Goal: Use online tool/utility: Utilize a website feature to perform a specific function

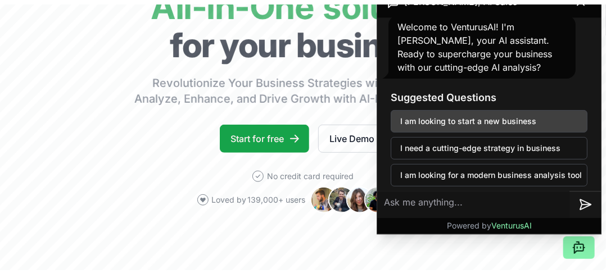
scroll to position [20, 0]
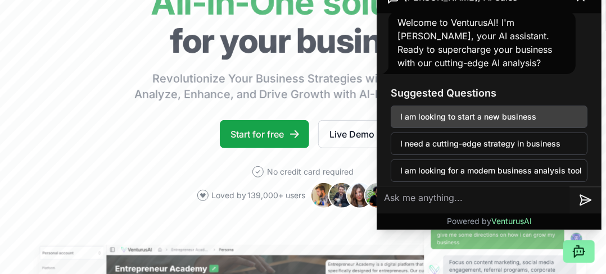
click at [532, 112] on button "I am looking to start a new business" at bounding box center [489, 117] width 197 height 22
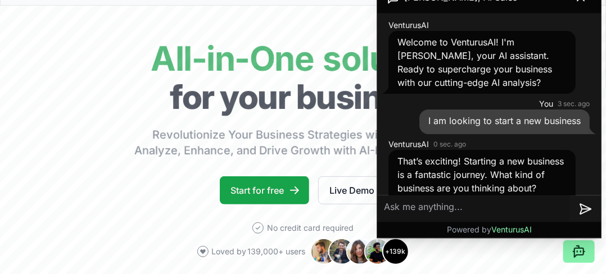
scroll to position [0, 0]
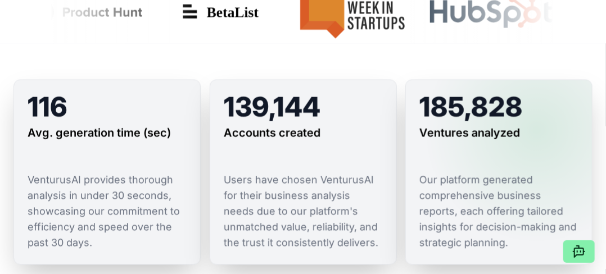
scroll to position [787, 0]
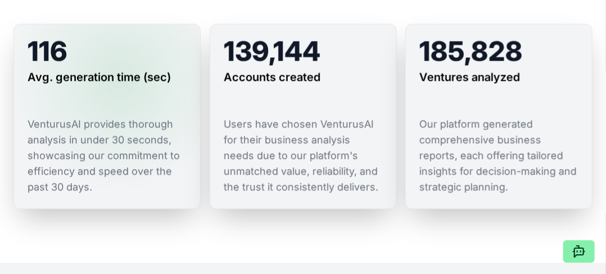
click at [119, 79] on h3 "Avg. generation time (sec)" at bounding box center [99, 77] width 143 height 16
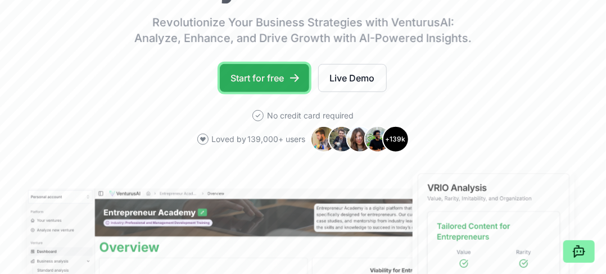
scroll to position [56, 0]
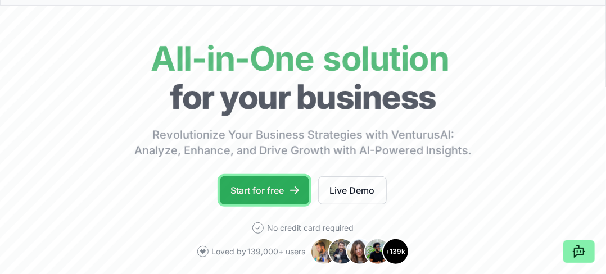
click at [267, 186] on link "Start for free" at bounding box center [264, 191] width 89 height 28
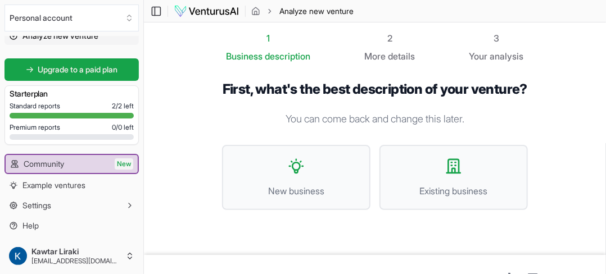
scroll to position [44, 0]
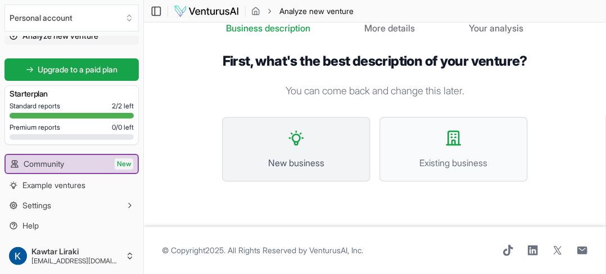
click at [345, 159] on span "New business" at bounding box center [296, 162] width 124 height 13
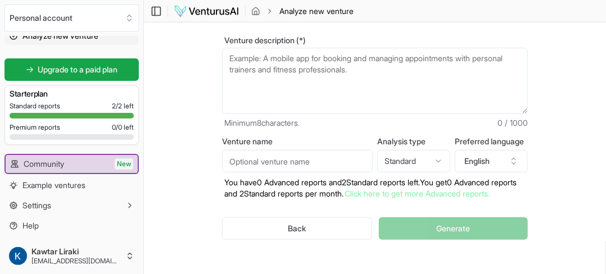
click at [387, 75] on textarea "Venture description (*)" at bounding box center [375, 81] width 306 height 66
click at [336, 65] on textarea "Venture description (*)" at bounding box center [375, 81] width 306 height 66
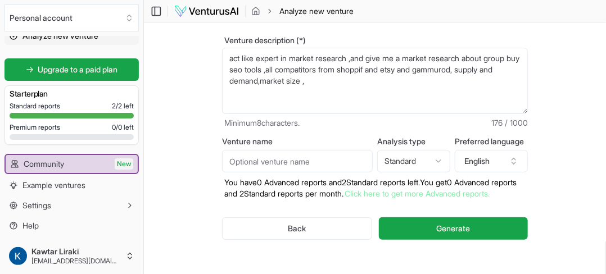
click at [400, 101] on textarea "act like expert in market research ,and give me a market research about group b…" at bounding box center [375, 81] width 306 height 66
paste textarea "on & Premium Pricing Strategy 4. Optimizing Discount & Promotional Pricing Stra…"
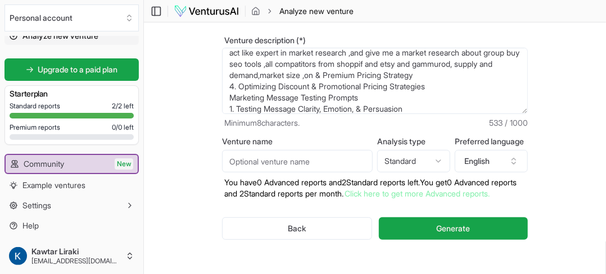
scroll to position [67, 0]
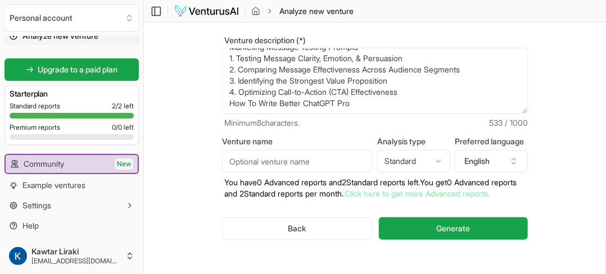
type textarea "act like expert in market research ,and give me a market research about group b…"
click at [343, 159] on input "Venture name" at bounding box center [297, 161] width 151 height 22
click at [434, 161] on html "We value your privacy We use cookies to enhance your browsing experience, serve…" at bounding box center [303, 93] width 606 height 274
select select "advanced"
click at [349, 165] on input "Venture name" at bounding box center [297, 161] width 151 height 22
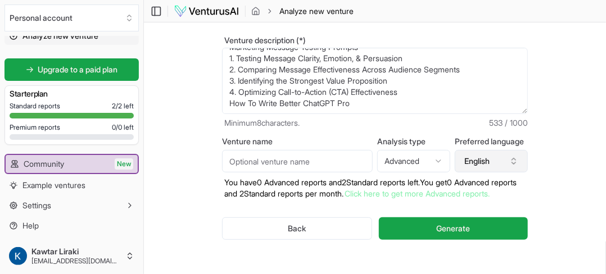
click at [515, 166] on icon "button" at bounding box center [513, 161] width 9 height 9
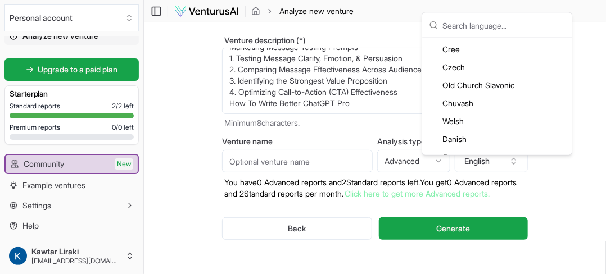
scroll to position [618, 0]
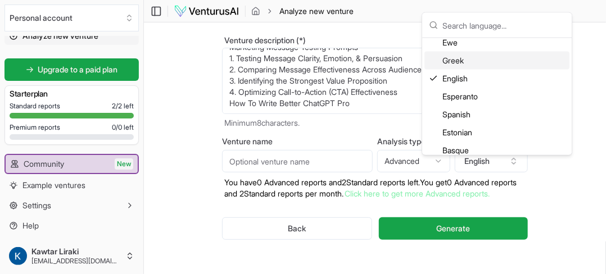
click at [491, 21] on input "text" at bounding box center [503, 25] width 123 height 25
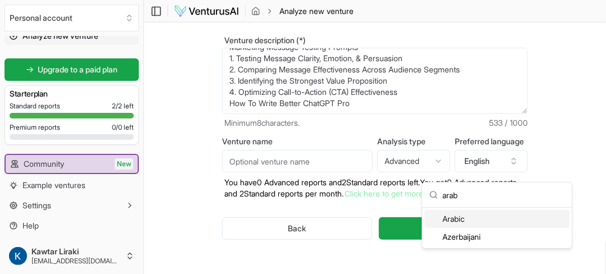
scroll to position [0, 0]
type input "arab"
click at [496, 220] on div "Arabic" at bounding box center [496, 219] width 145 height 18
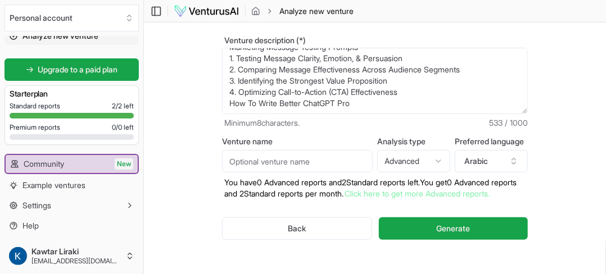
click at [265, 163] on input "Venture name" at bounding box center [297, 161] width 151 height 22
click at [269, 160] on input "Venture name" at bounding box center [297, 161] width 151 height 22
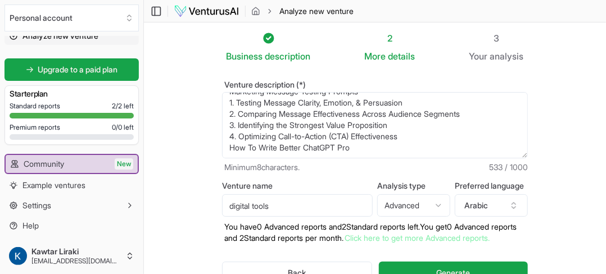
scroll to position [56, 0]
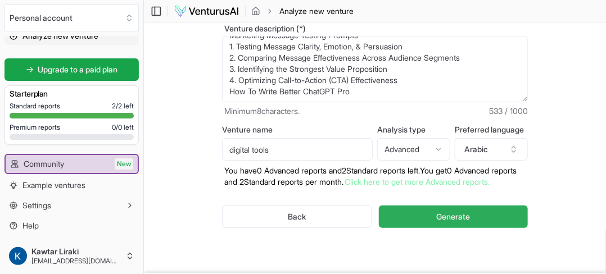
type input "digital tools"
click at [447, 223] on span "Generate" at bounding box center [453, 216] width 34 height 11
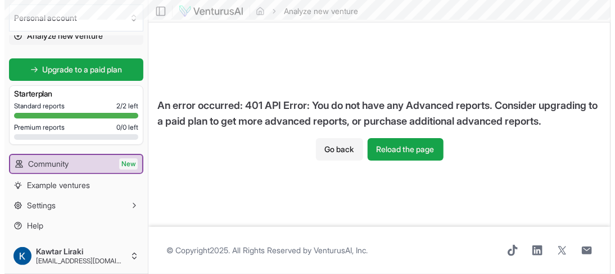
scroll to position [0, 0]
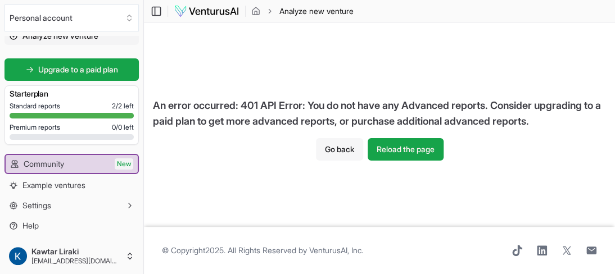
click at [327, 158] on button "Go back" at bounding box center [339, 149] width 47 height 22
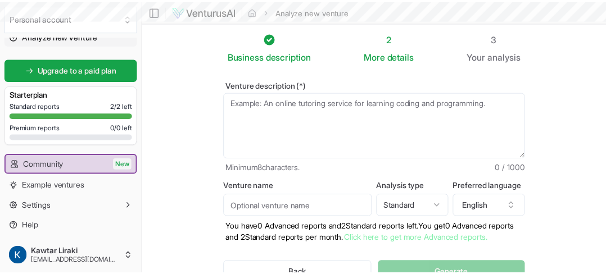
scroll to position [56, 0]
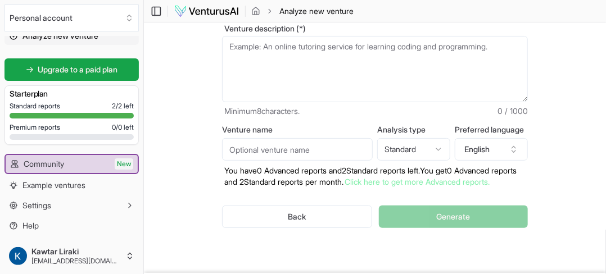
click at [351, 59] on textarea "Venture description (*)" at bounding box center [375, 69] width 306 height 66
click at [425, 143] on html "We value your privacy We use cookies to enhance your browsing experience, serve…" at bounding box center [303, 81] width 606 height 274
select select "advanced"
click at [497, 148] on button "English" at bounding box center [491, 149] width 73 height 22
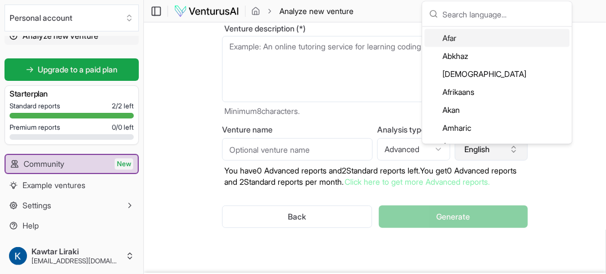
click at [497, 157] on button "English" at bounding box center [491, 149] width 73 height 22
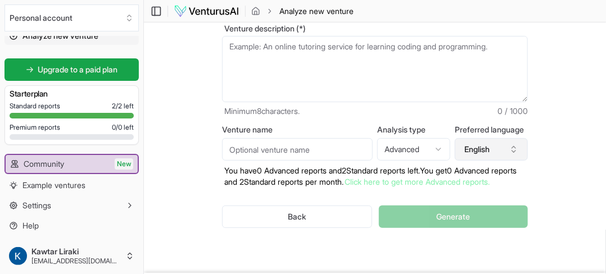
click at [497, 158] on button "English" at bounding box center [491, 149] width 73 height 22
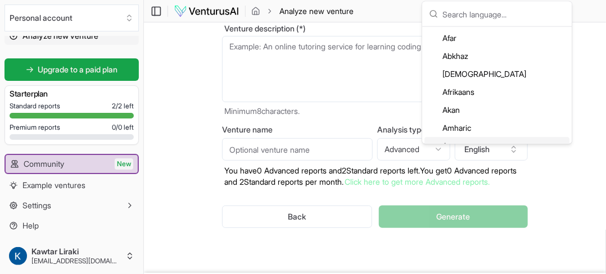
click at [299, 55] on textarea "Venture description (*)" at bounding box center [375, 69] width 306 height 66
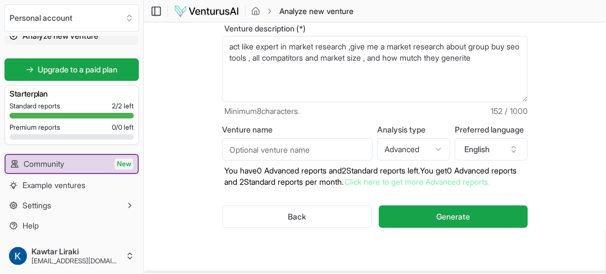
type textarea "act like expert in market research ,give me a market research about group buy s…"
click at [283, 155] on input "Venture name" at bounding box center [297, 149] width 151 height 22
type input "digital tools"
click at [490, 155] on button "English" at bounding box center [491, 149] width 73 height 22
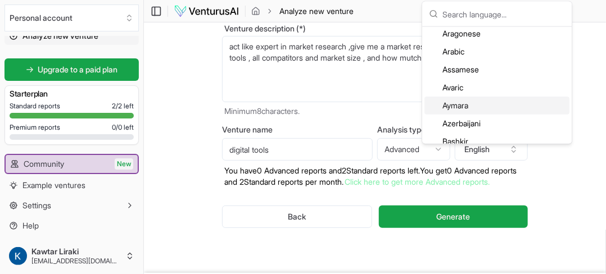
scroll to position [0, 0]
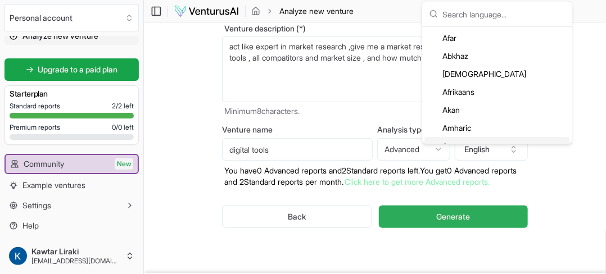
drag, startPoint x: 462, startPoint y: 234, endPoint x: 483, endPoint y: 233, distance: 21.9
click at [472, 228] on button "Generate" at bounding box center [453, 217] width 149 height 22
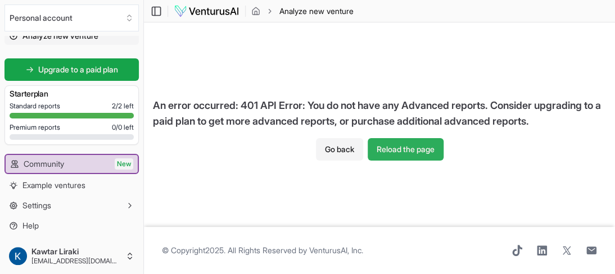
click at [415, 155] on button "Reload the page" at bounding box center [406, 149] width 76 height 22
